Goal: Navigation & Orientation: Find specific page/section

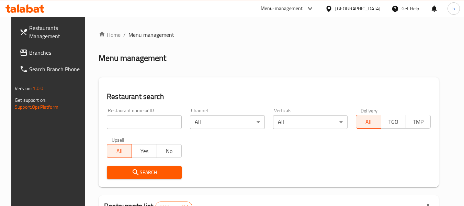
click at [29, 51] on span "Branches" at bounding box center [56, 52] width 54 height 8
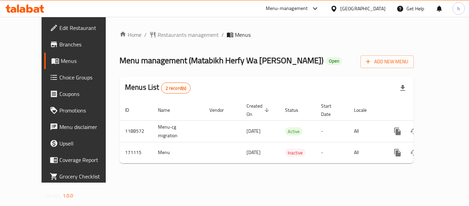
click at [308, 8] on div "Menu-management" at bounding box center [287, 8] width 42 height 8
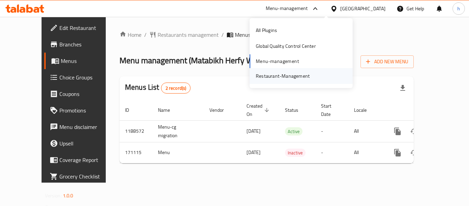
click at [288, 75] on div "Restaurant-Management" at bounding box center [283, 76] width 54 height 8
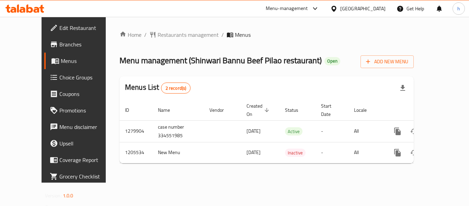
click at [308, 8] on div "Menu-management" at bounding box center [287, 8] width 42 height 8
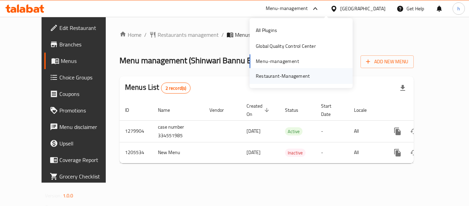
click at [279, 75] on div "Restaurant-Management" at bounding box center [283, 76] width 54 height 8
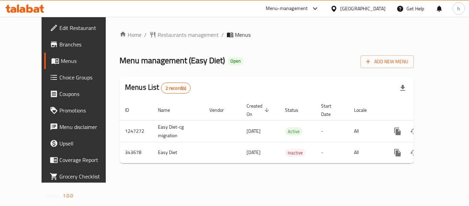
click at [308, 8] on div "Menu-management" at bounding box center [287, 8] width 42 height 8
click at [291, 77] on div "Restaurant-Management" at bounding box center [280, 76] width 54 height 8
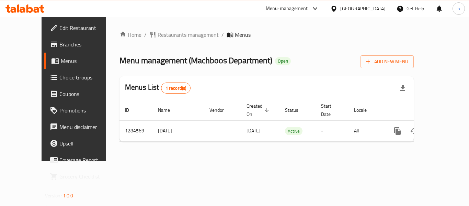
click at [308, 7] on div "Menu-management" at bounding box center [287, 8] width 42 height 8
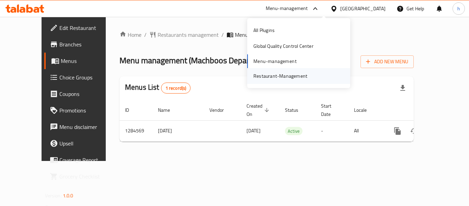
click at [299, 77] on div "Restaurant-Management" at bounding box center [280, 76] width 54 height 8
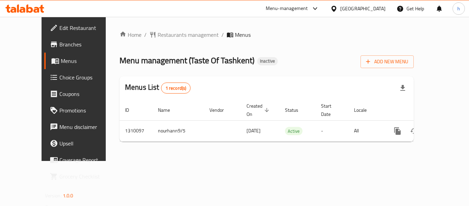
click at [286, 6] on div "Menu-management" at bounding box center [287, 8] width 42 height 8
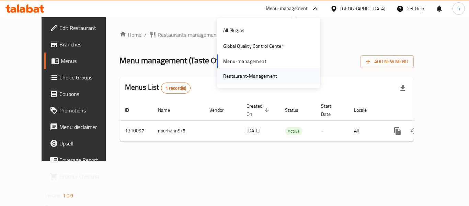
click at [265, 78] on div "Restaurant-Management" at bounding box center [250, 76] width 54 height 8
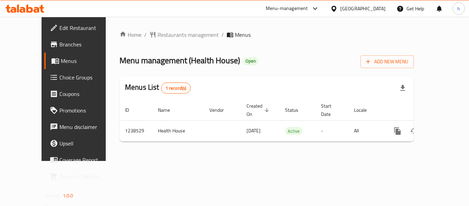
click at [308, 8] on div "Menu-management" at bounding box center [287, 8] width 42 height 8
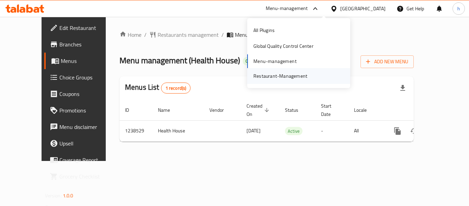
click at [287, 78] on div "Restaurant-Management" at bounding box center [280, 76] width 54 height 8
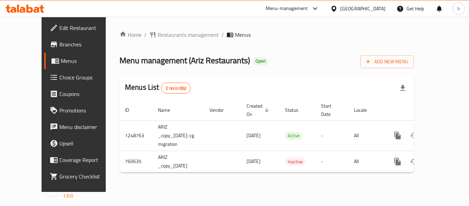
click at [308, 7] on div "Menu-management" at bounding box center [287, 8] width 42 height 8
click at [279, 84] on div "All Plugins Global Quality Control Center Menu-management Restaurant-Management" at bounding box center [300, 53] width 103 height 70
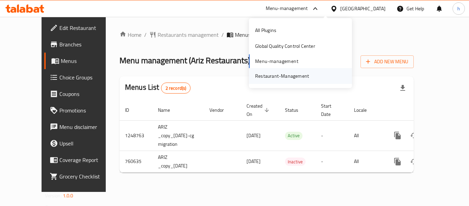
click at [289, 78] on div "Restaurant-Management" at bounding box center [282, 76] width 54 height 8
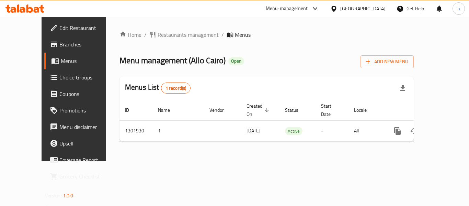
click at [294, 9] on div "Menu-management" at bounding box center [287, 8] width 42 height 8
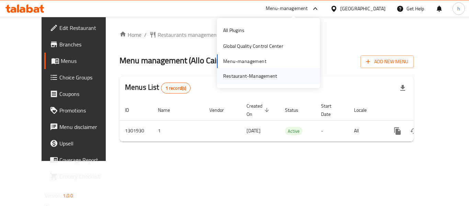
click at [270, 75] on div "Restaurant-Management" at bounding box center [250, 76] width 54 height 8
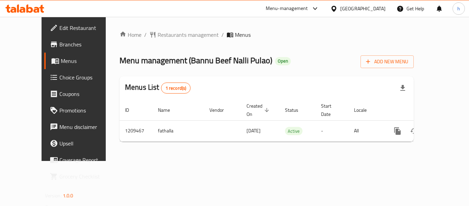
click at [287, 7] on div "Menu-management" at bounding box center [287, 8] width 42 height 8
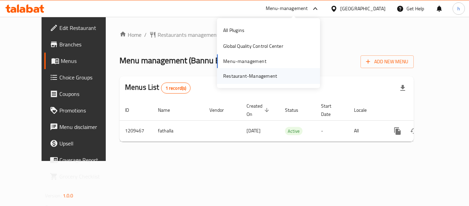
click at [251, 75] on div "Restaurant-Management" at bounding box center [250, 76] width 54 height 8
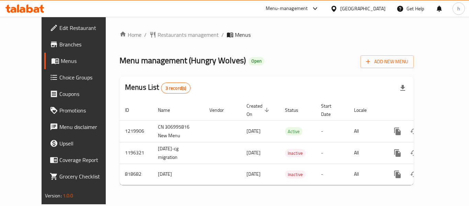
click at [297, 7] on div "Menu-management" at bounding box center [287, 8] width 42 height 8
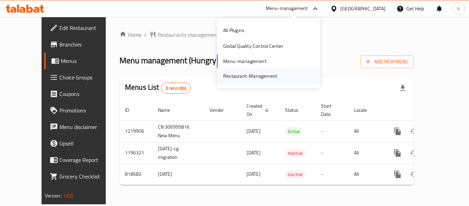
click at [268, 76] on div "Restaurant-Management" at bounding box center [250, 76] width 54 height 8
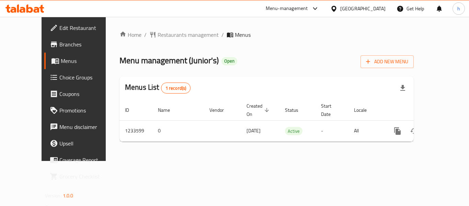
click at [308, 6] on div "Menu-management" at bounding box center [287, 8] width 42 height 8
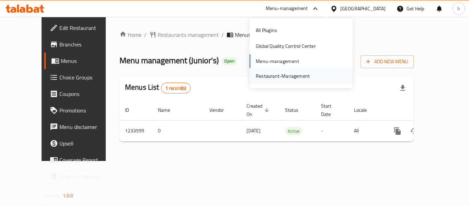
click at [273, 74] on div "Restaurant-Management" at bounding box center [283, 76] width 54 height 8
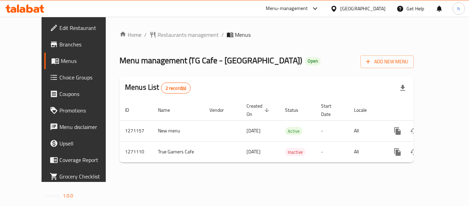
click at [288, 13] on div "Menu-management" at bounding box center [292, 8] width 65 height 16
click at [288, 6] on div "Menu-management" at bounding box center [287, 8] width 42 height 8
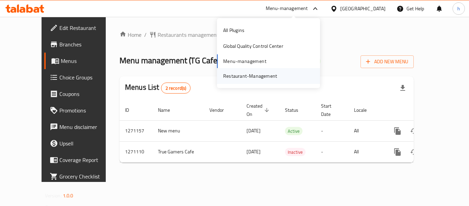
click at [253, 76] on div "Restaurant-Management" at bounding box center [250, 76] width 54 height 8
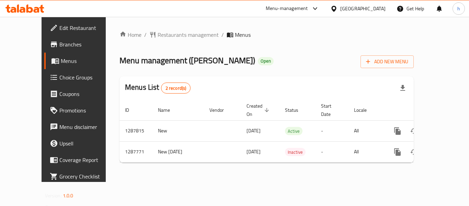
click at [298, 8] on div "Menu-management" at bounding box center [287, 8] width 42 height 8
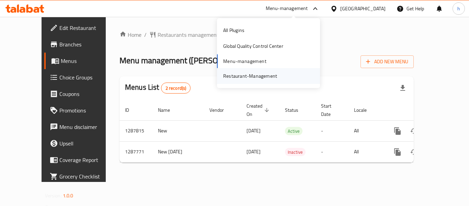
click at [287, 80] on div "Restaurant-Management" at bounding box center [268, 76] width 103 height 16
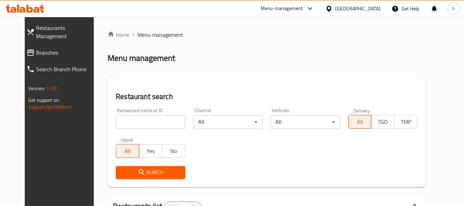
click at [46, 48] on span "Branches" at bounding box center [66, 52] width 61 height 8
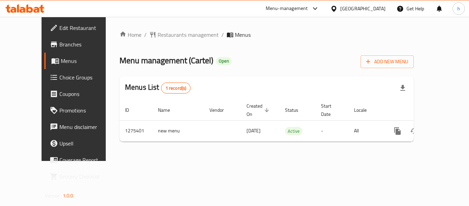
click at [308, 8] on div "Menu-management" at bounding box center [287, 8] width 42 height 8
click at [286, 80] on div "Restaurant-Management" at bounding box center [280, 76] width 65 height 16
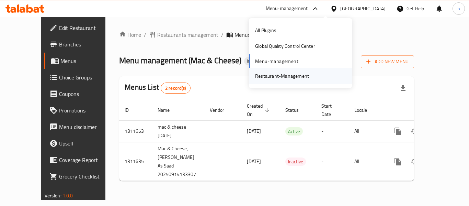
click at [300, 75] on div "Restaurant-Management" at bounding box center [282, 76] width 54 height 8
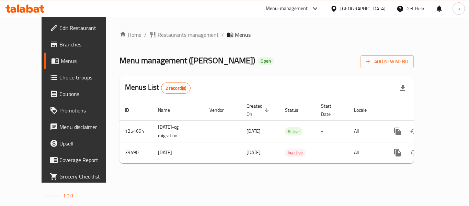
click at [308, 6] on div "Menu-management" at bounding box center [287, 8] width 42 height 8
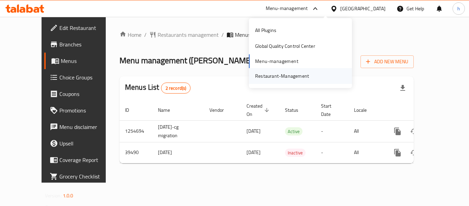
click at [267, 74] on div "Restaurant-Management" at bounding box center [282, 76] width 54 height 8
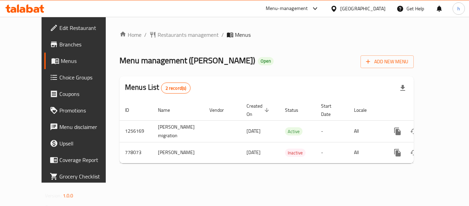
click at [308, 12] on div "Menu-management" at bounding box center [287, 8] width 42 height 8
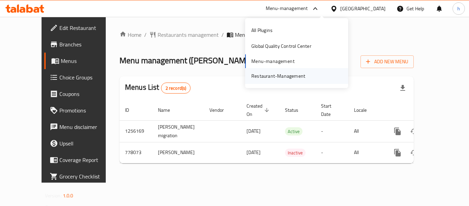
click at [287, 79] on div "Restaurant-Management" at bounding box center [278, 76] width 54 height 8
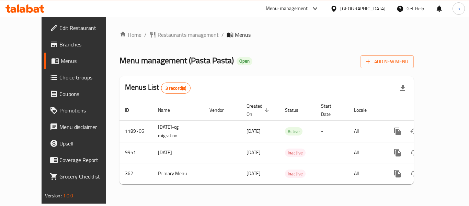
click at [308, 7] on div "Menu-management" at bounding box center [287, 8] width 42 height 8
click at [288, 79] on div "Restaurant-Management" at bounding box center [280, 76] width 54 height 8
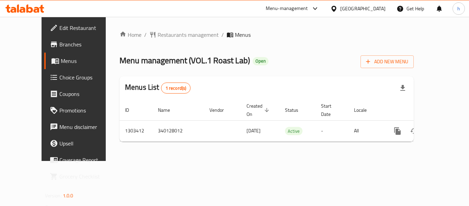
click at [303, 5] on div "Menu-management" at bounding box center [287, 8] width 42 height 8
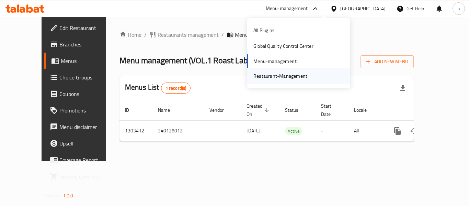
click at [280, 79] on div "Restaurant-Management" at bounding box center [280, 76] width 54 height 8
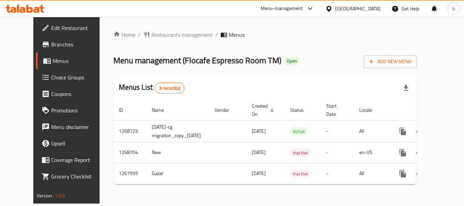
click at [303, 7] on div "Menu-management" at bounding box center [281, 8] width 42 height 8
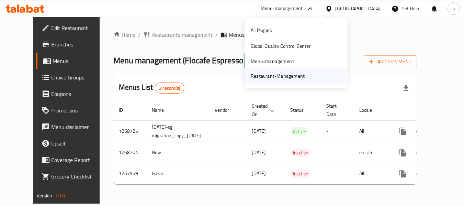
click at [280, 74] on div "Restaurant-Management" at bounding box center [278, 76] width 54 height 8
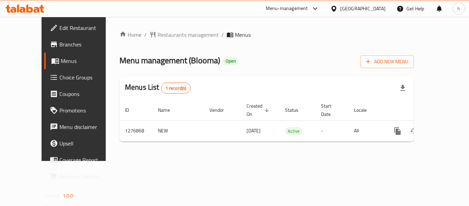
click at [308, 7] on div "Menu-management" at bounding box center [287, 8] width 42 height 8
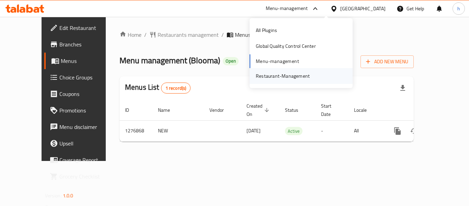
click at [273, 78] on div "Restaurant-Management" at bounding box center [283, 76] width 54 height 8
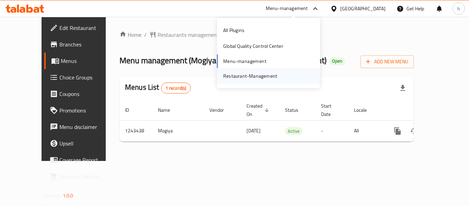
click at [267, 74] on div "Restaurant-Management" at bounding box center [250, 76] width 54 height 8
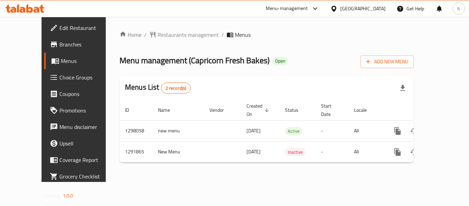
click at [299, 7] on div "Menu-management" at bounding box center [287, 8] width 42 height 8
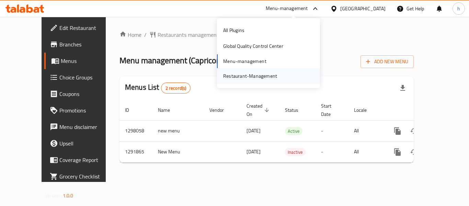
click at [260, 74] on div "Restaurant-Management" at bounding box center [250, 76] width 54 height 8
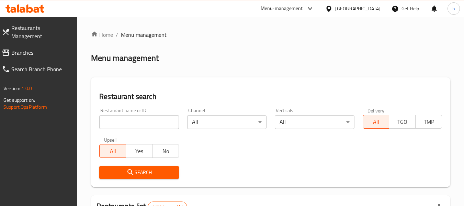
click at [39, 48] on span "Branches" at bounding box center [41, 52] width 61 height 8
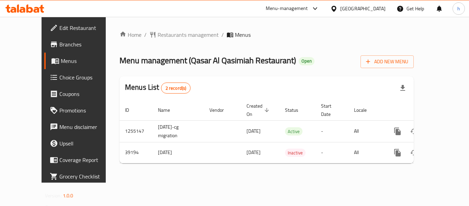
click at [286, 8] on div "Menu-management" at bounding box center [287, 8] width 42 height 8
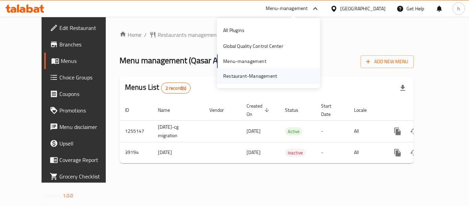
click at [262, 77] on div "Restaurant-Management" at bounding box center [250, 76] width 54 height 8
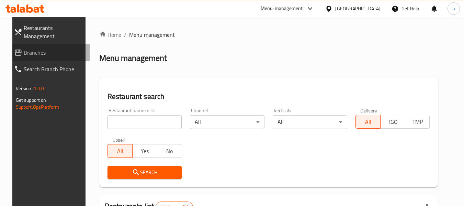
click at [46, 48] on link "Branches" at bounding box center [49, 52] width 81 height 16
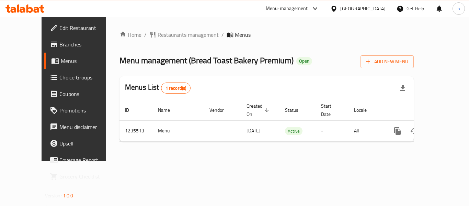
click at [308, 8] on div "Menu-management" at bounding box center [287, 8] width 42 height 8
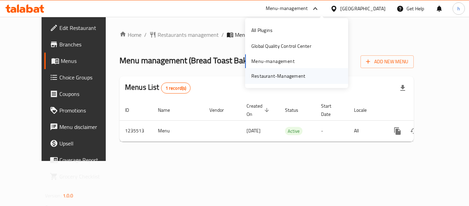
click at [289, 74] on div "Restaurant-Management" at bounding box center [278, 76] width 54 height 8
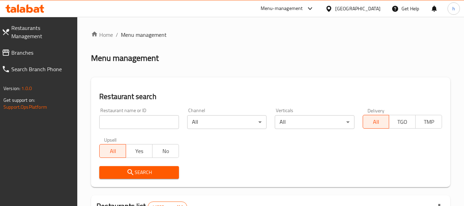
click at [23, 48] on span "Branches" at bounding box center [41, 52] width 61 height 8
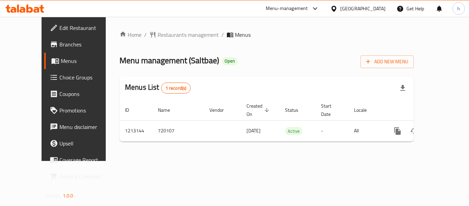
click at [276, 11] on div "Menu-management" at bounding box center [287, 8] width 42 height 8
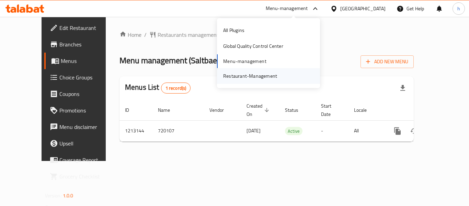
click at [249, 75] on div "Restaurant-Management" at bounding box center [250, 76] width 54 height 8
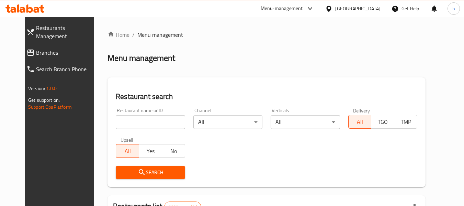
click at [48, 48] on span "Branches" at bounding box center [66, 52] width 61 height 8
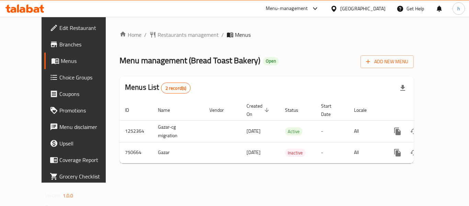
click at [307, 9] on div "Menu-management" at bounding box center [287, 8] width 42 height 8
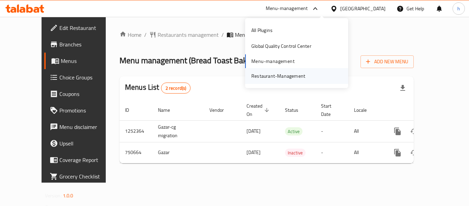
click at [264, 75] on div "Restaurant-Management" at bounding box center [278, 76] width 54 height 8
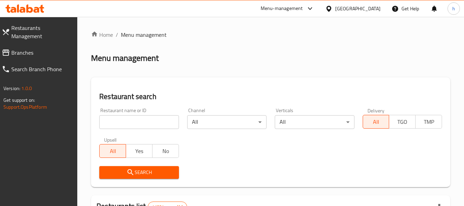
click at [42, 48] on span "Branches" at bounding box center [41, 52] width 61 height 8
